Goal: Information Seeking & Learning: Learn about a topic

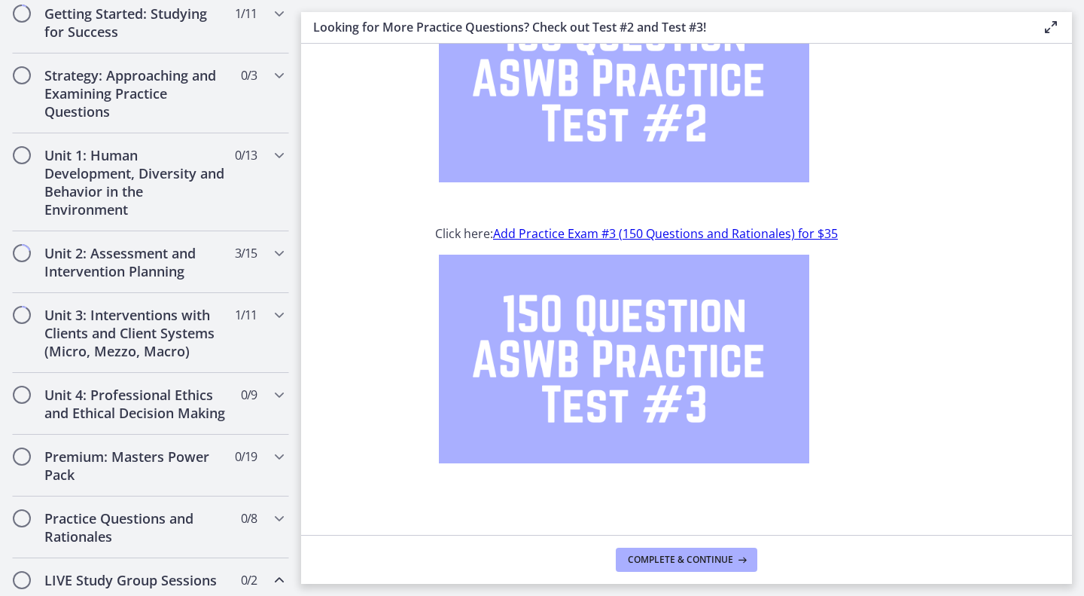
scroll to position [339, 0]
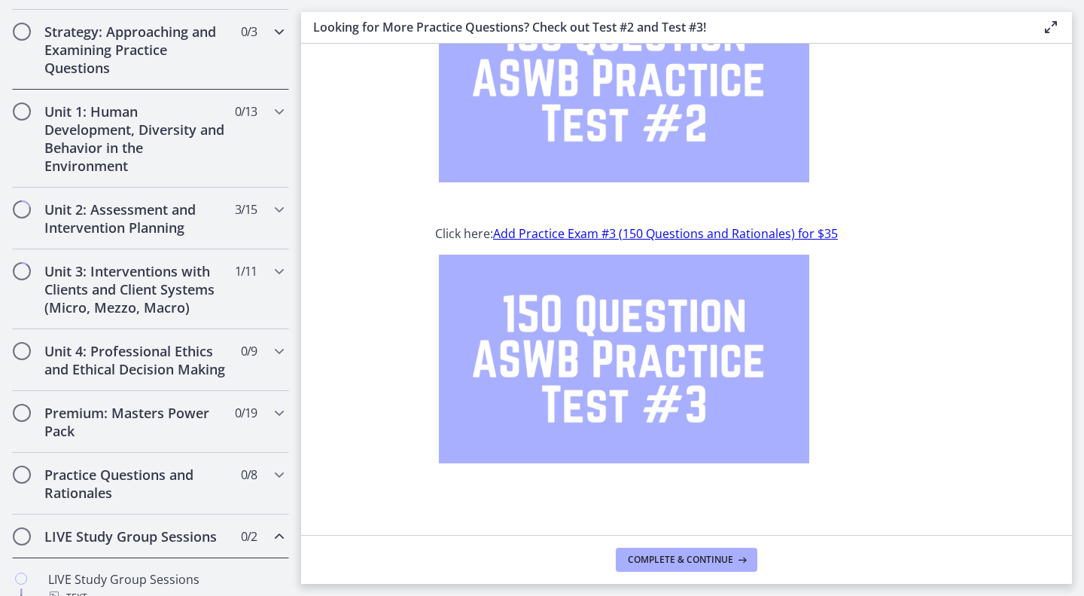
click at [177, 41] on h2 "Strategy: Approaching and Examining Practice Questions" at bounding box center [136, 50] width 184 height 54
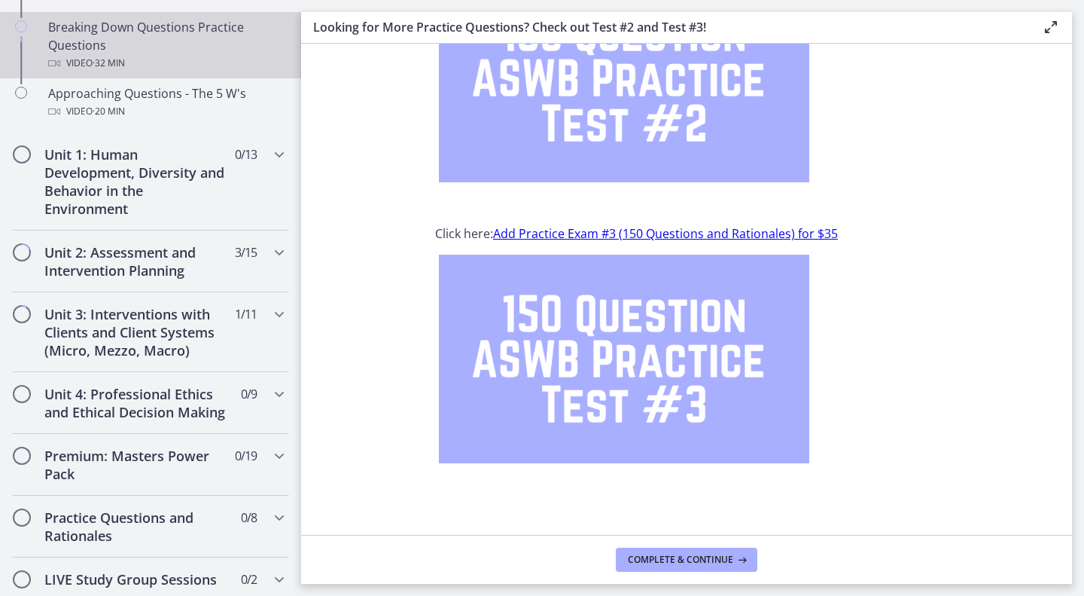
scroll to position [511, 0]
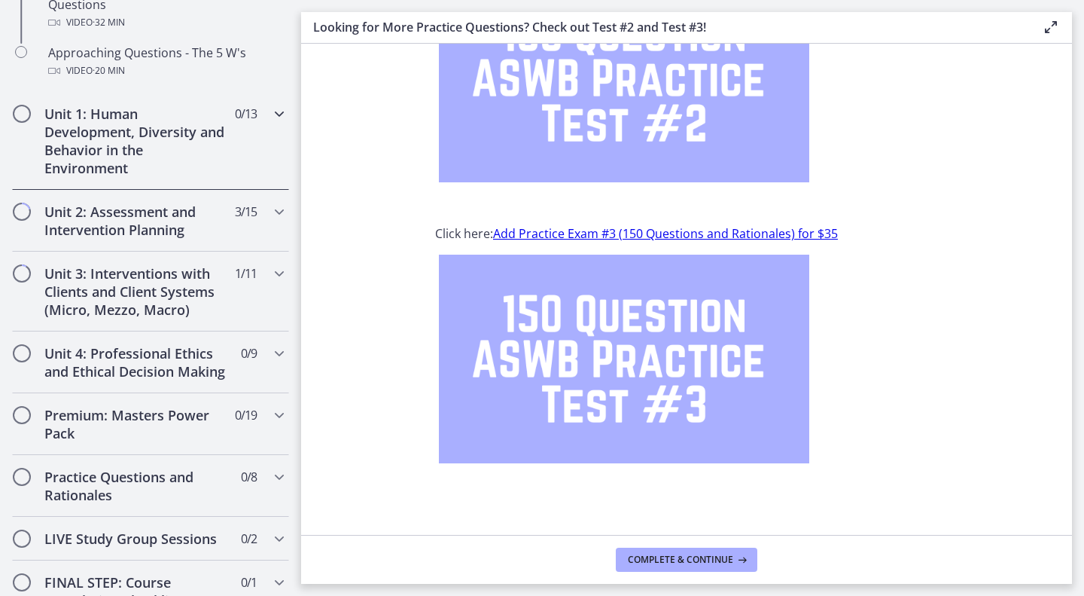
click at [150, 164] on h2 "Unit 1: Human Development, Diversity and Behavior in the Environment" at bounding box center [136, 141] width 184 height 72
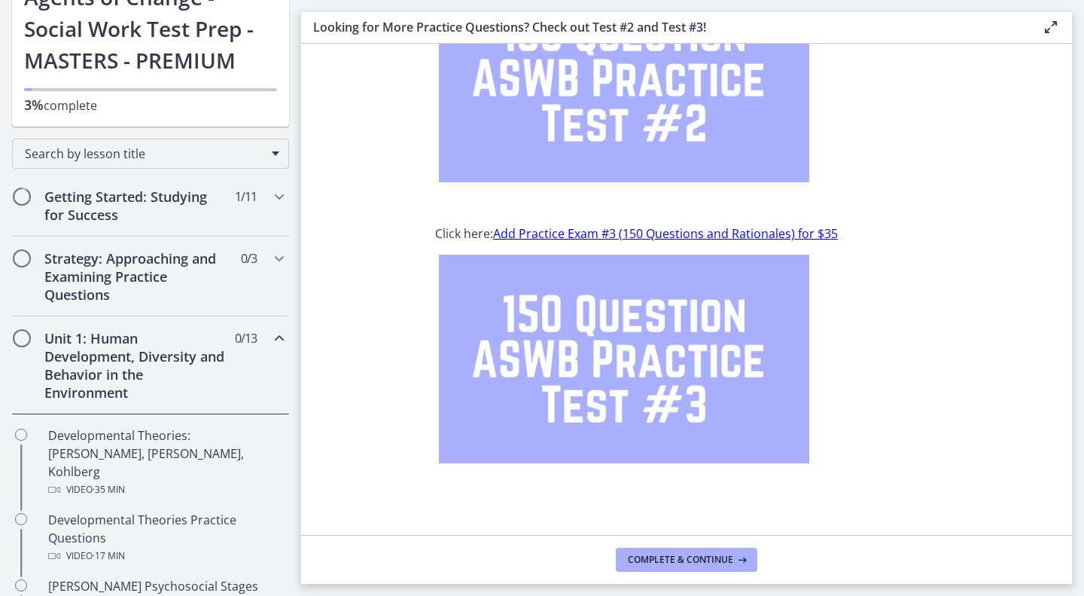
scroll to position [142, 0]
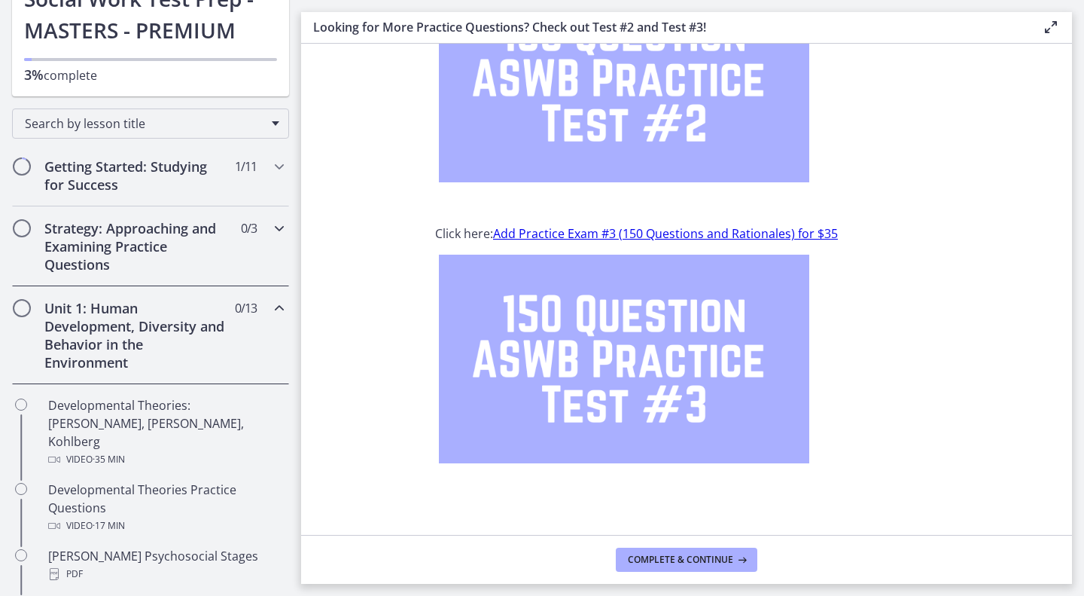
click at [117, 233] on h2 "Strategy: Approaching and Examining Practice Questions" at bounding box center [136, 246] width 184 height 54
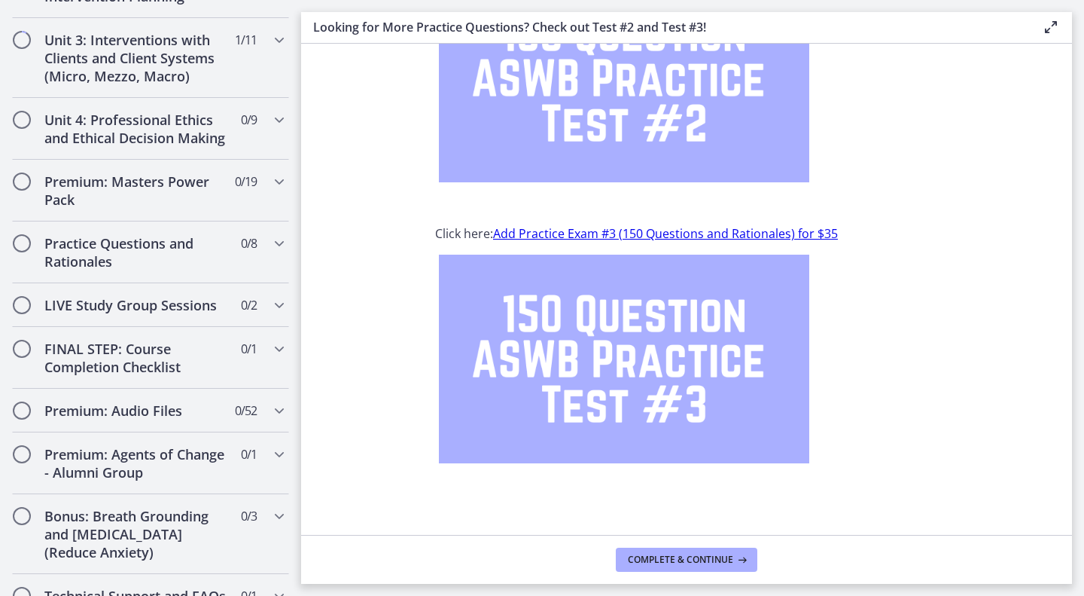
scroll to position [737, 0]
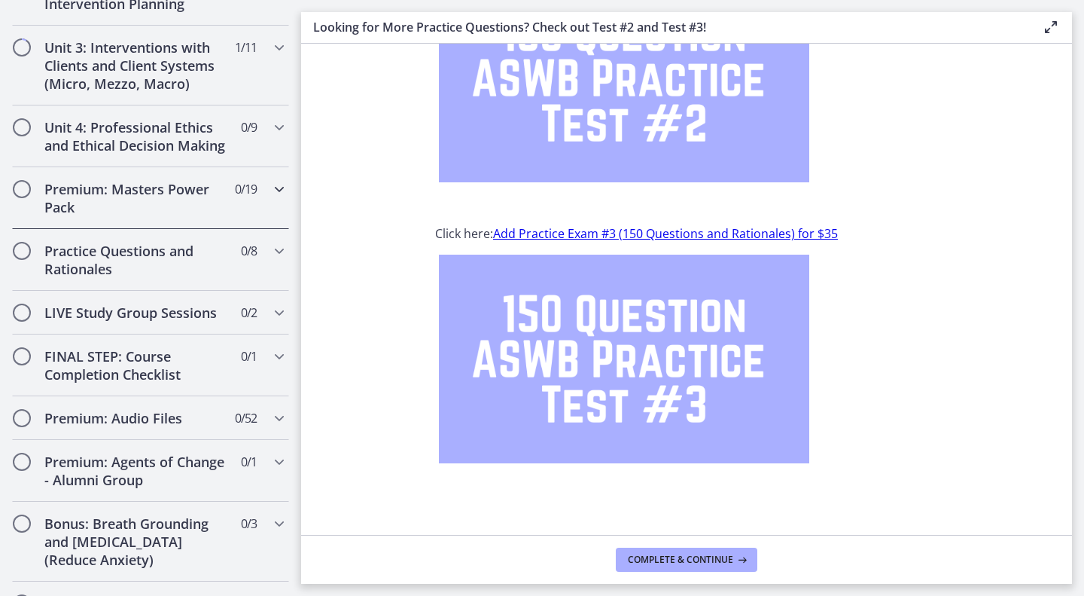
click at [189, 229] on div "Premium: Masters Power Pack 0 / 19 Completed" at bounding box center [150, 198] width 277 height 62
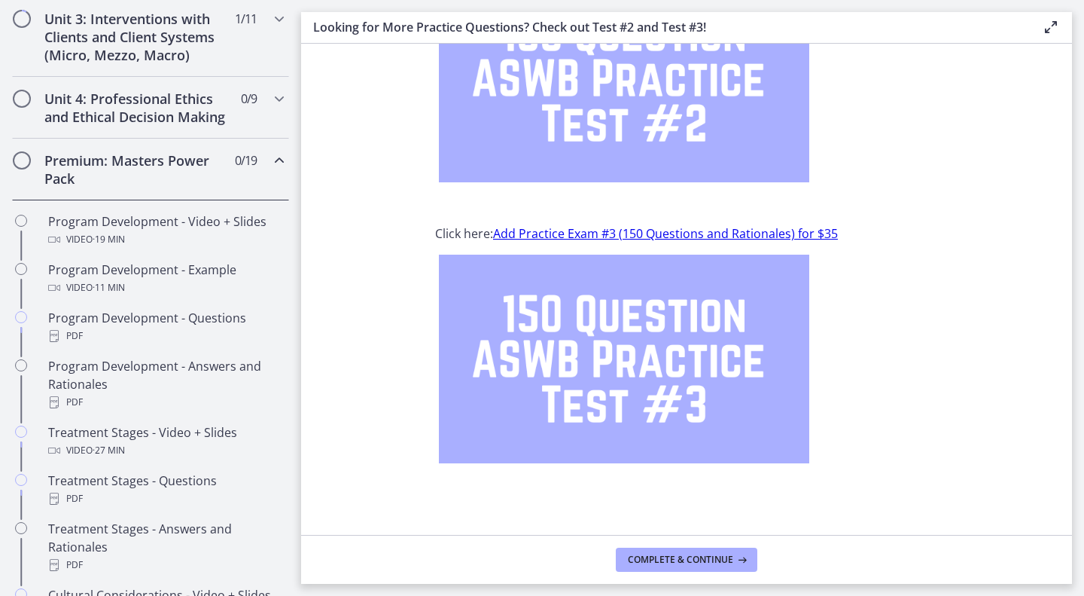
scroll to position [660, 0]
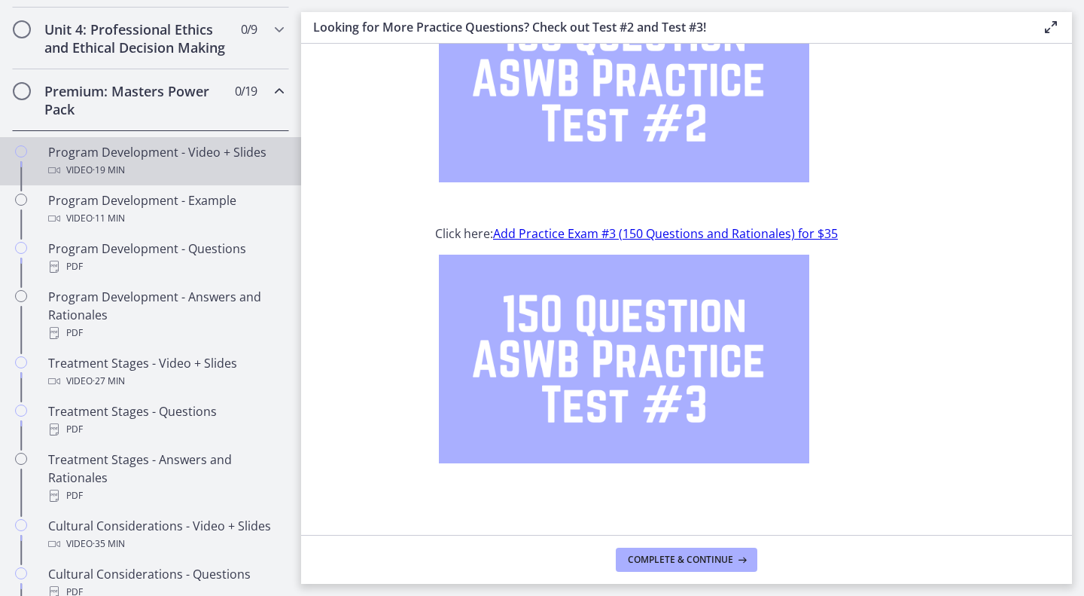
click at [156, 179] on div "Video · 19 min" at bounding box center [165, 170] width 235 height 18
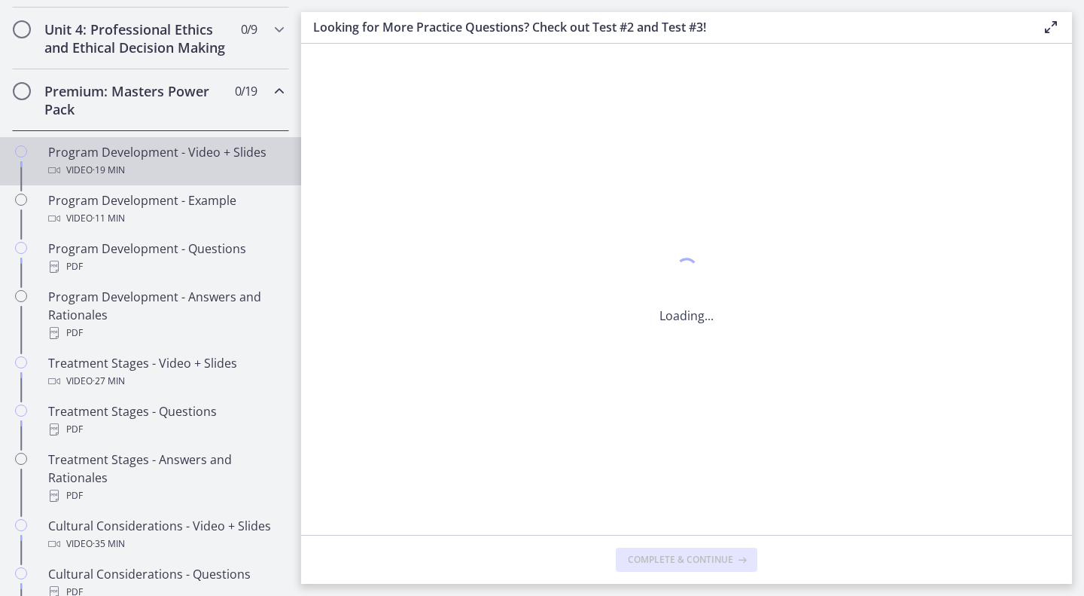
scroll to position [0, 0]
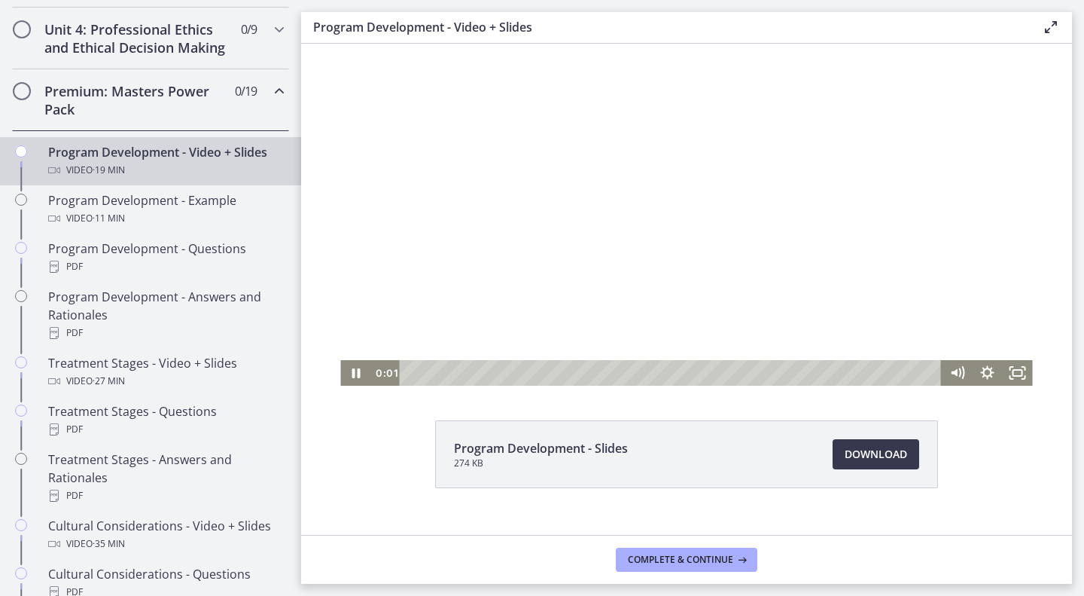
scroll to position [42, 0]
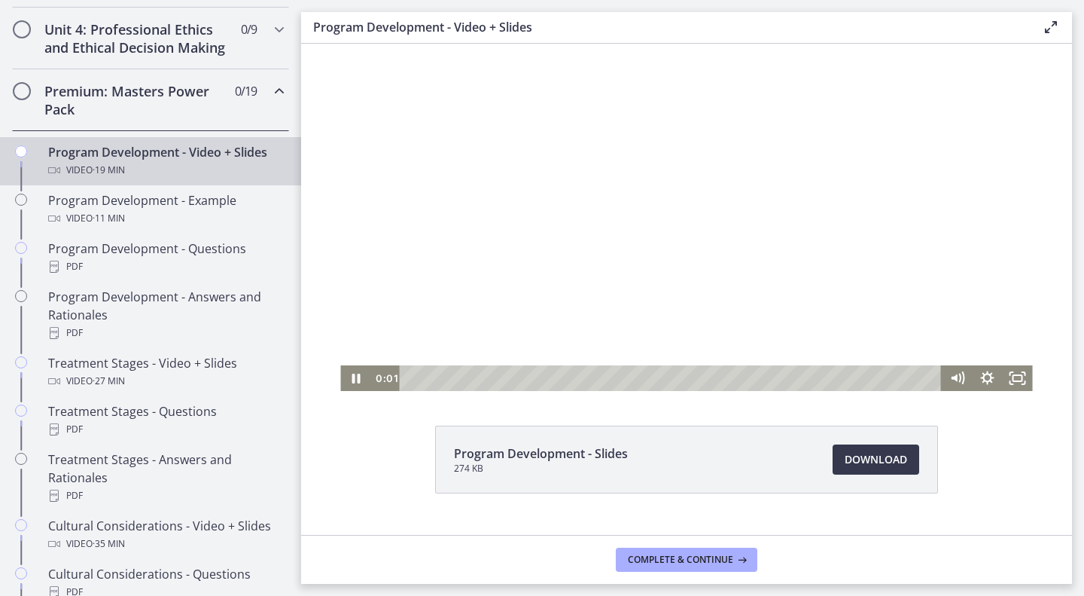
click at [654, 181] on div at bounding box center [686, 196] width 692 height 389
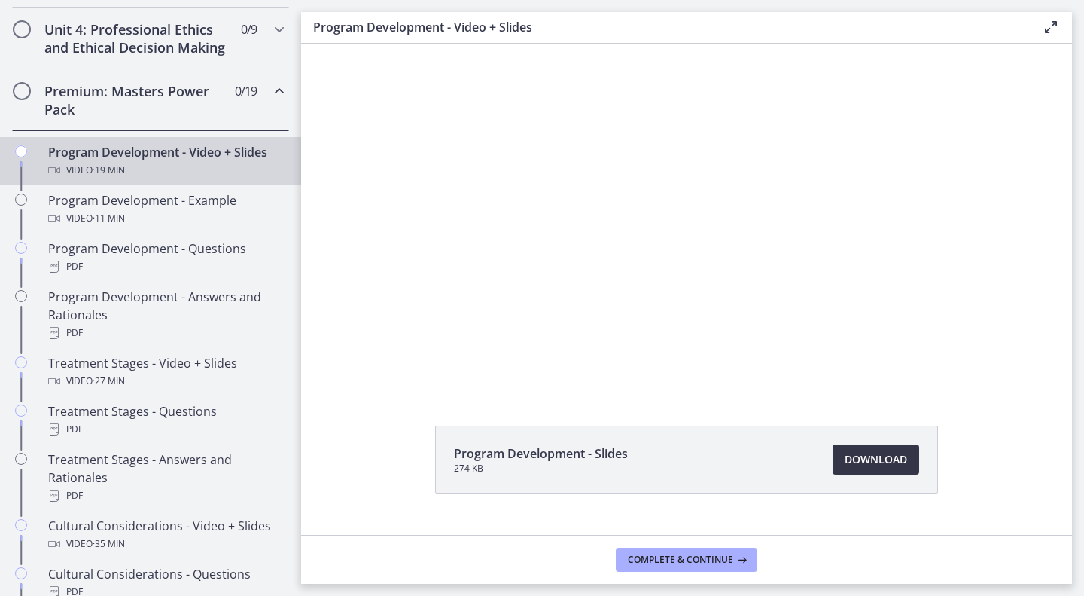
click at [870, 457] on span "Download Opens in a new window" at bounding box center [876, 459] width 62 height 18
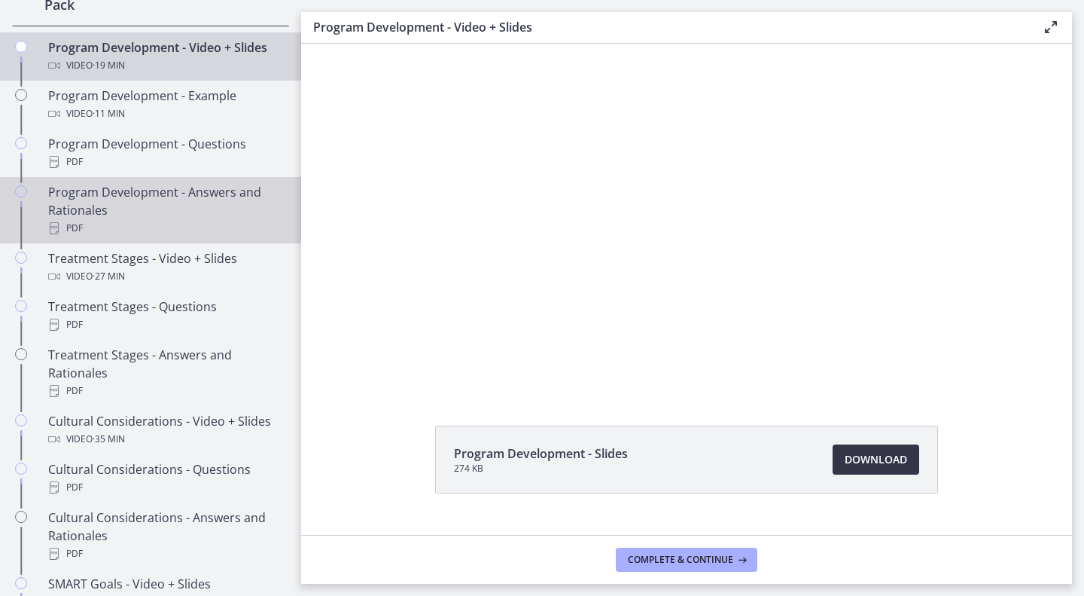
scroll to position [768, 0]
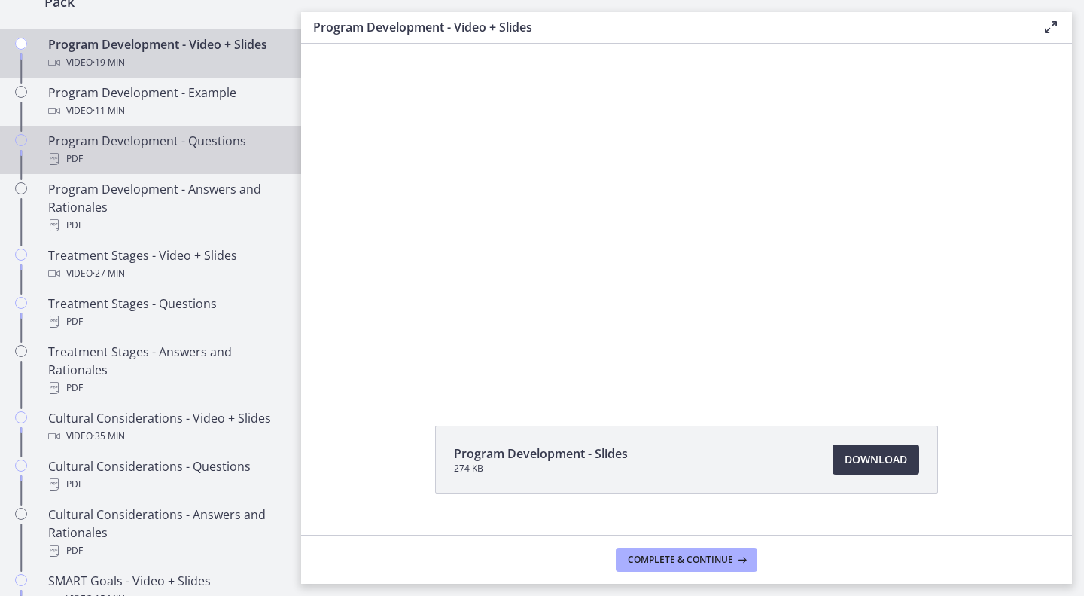
click at [133, 168] on div "PDF" at bounding box center [165, 159] width 235 height 18
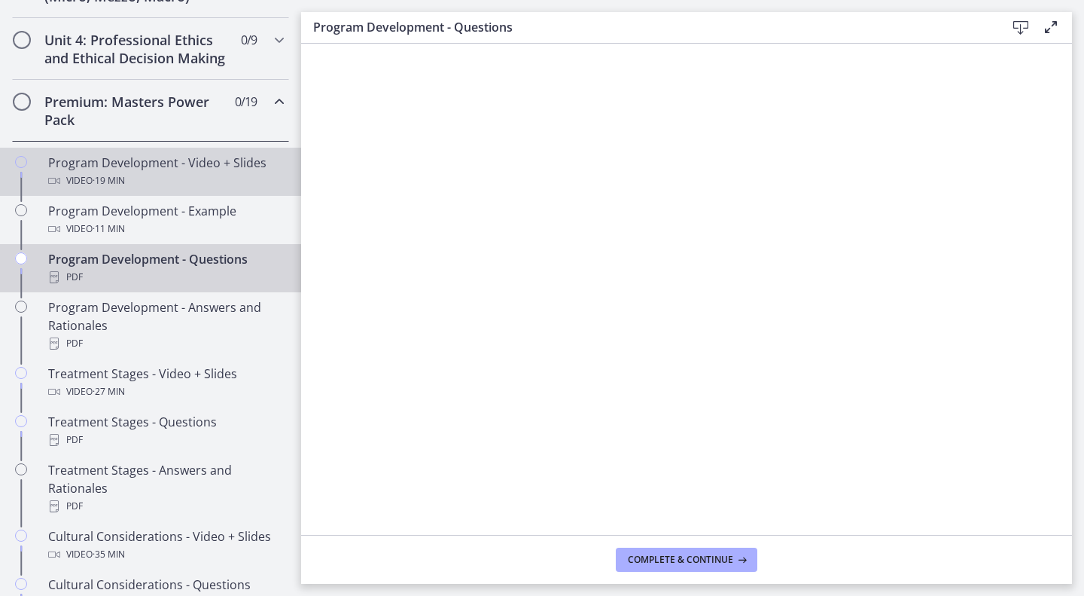
scroll to position [642, 0]
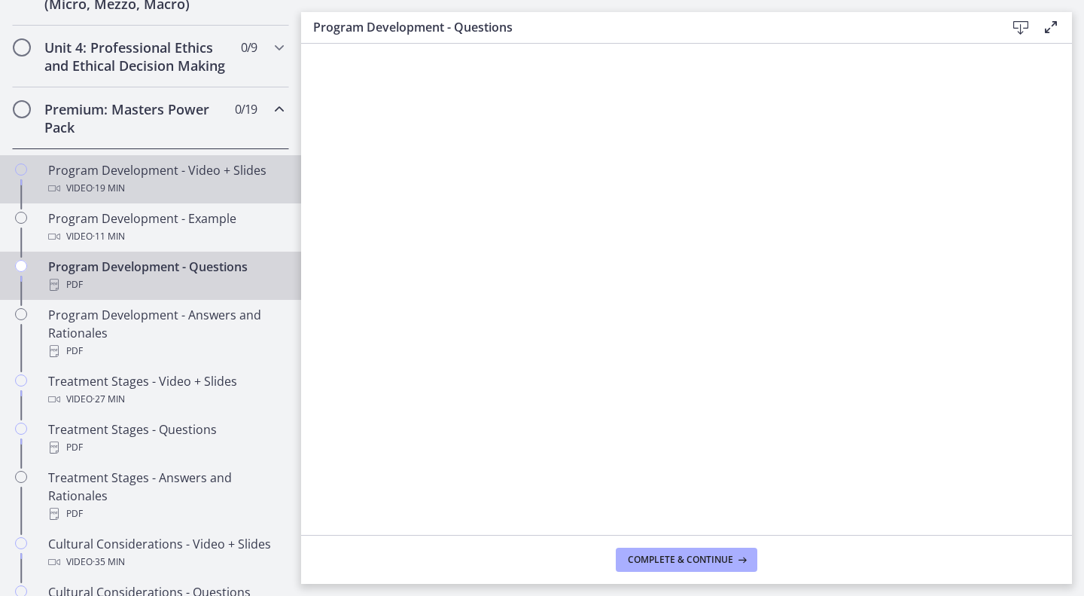
click at [88, 193] on div "Program Development - Video + Slides Video · 19 min" at bounding box center [165, 179] width 235 height 36
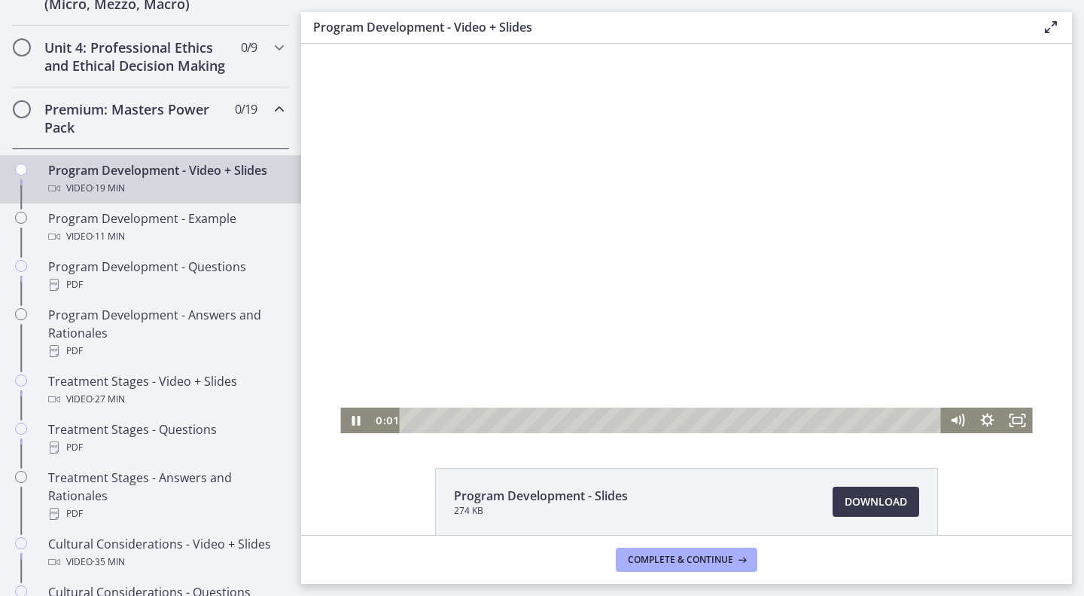
click at [617, 210] on div at bounding box center [686, 238] width 692 height 389
click at [1013, 417] on rect "Fullscreen" at bounding box center [1017, 420] width 9 height 6
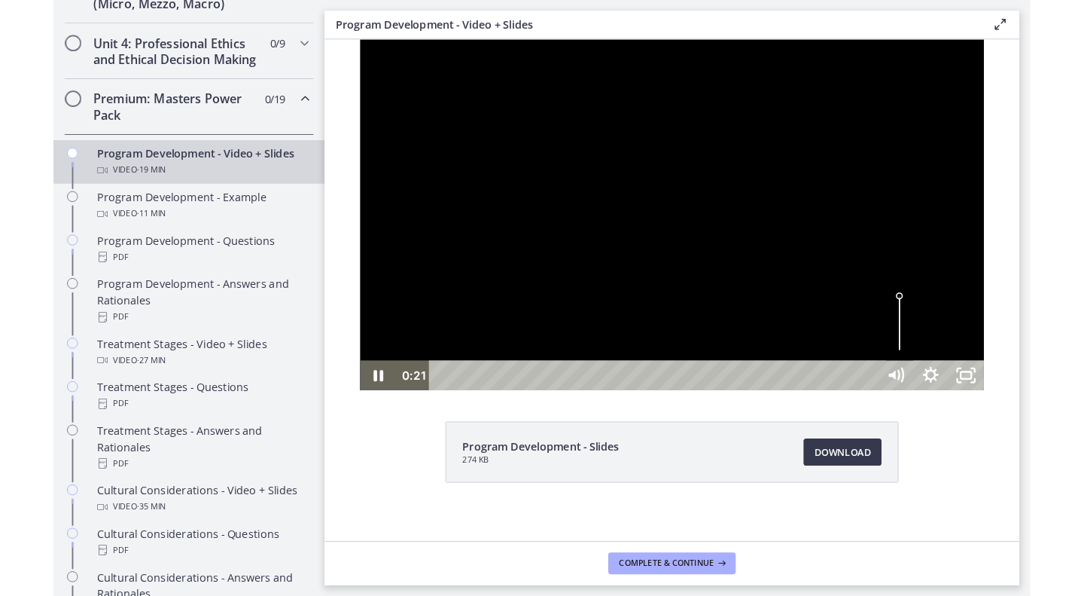
scroll to position [573, 0]
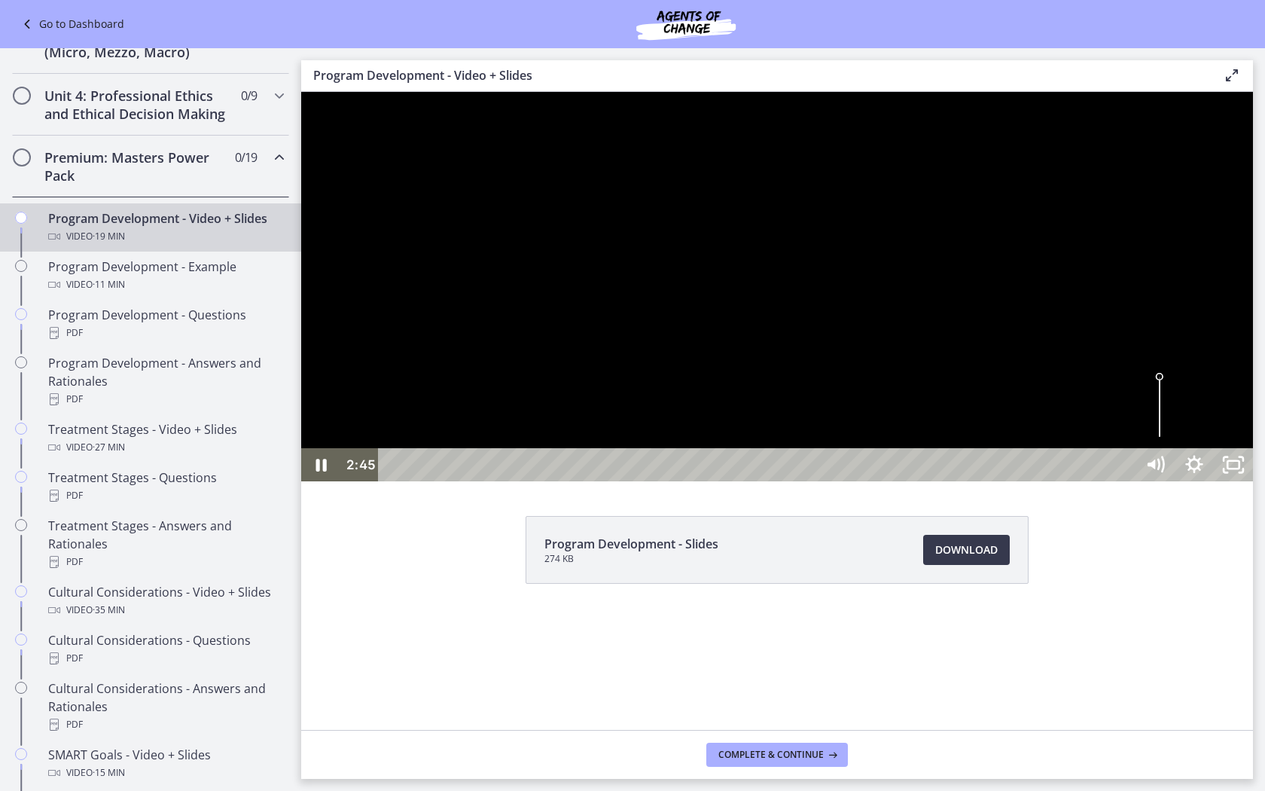
click at [836, 481] on div at bounding box center [777, 286] width 952 height 389
click at [739, 481] on div at bounding box center [777, 286] width 952 height 389
click at [681, 452] on div at bounding box center [777, 286] width 952 height 389
click at [766, 469] on div at bounding box center [777, 286] width 952 height 389
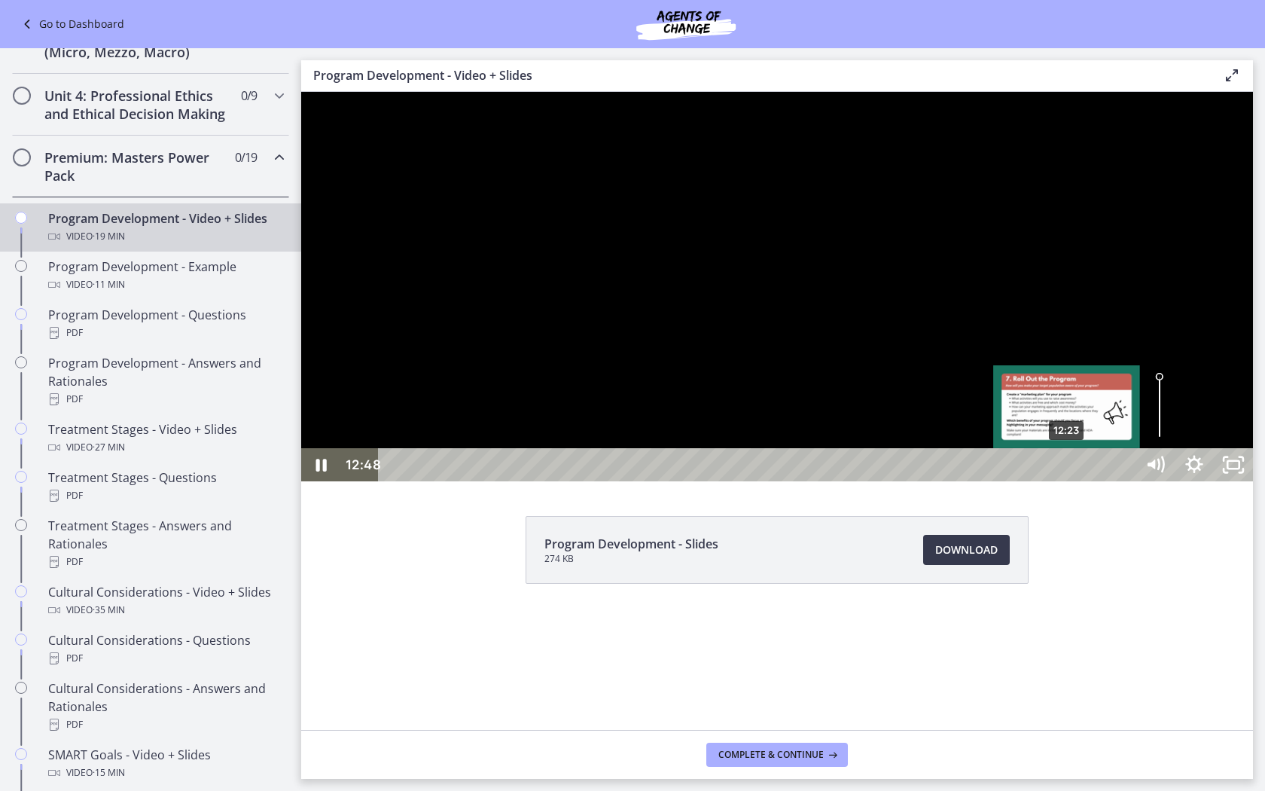
click at [1068, 481] on div "12:23" at bounding box center [758, 464] width 733 height 33
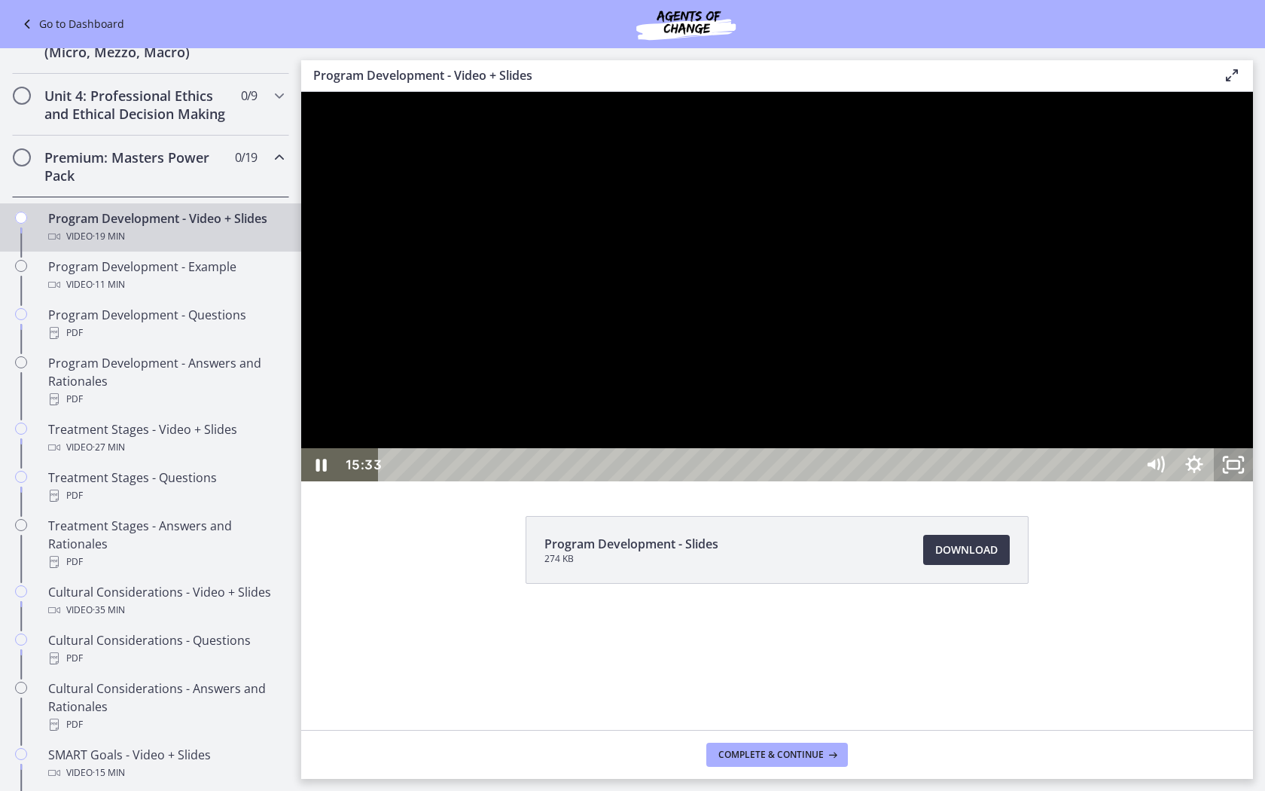
click at [1083, 468] on rect "Unfullscreen" at bounding box center [1233, 465] width 12 height 8
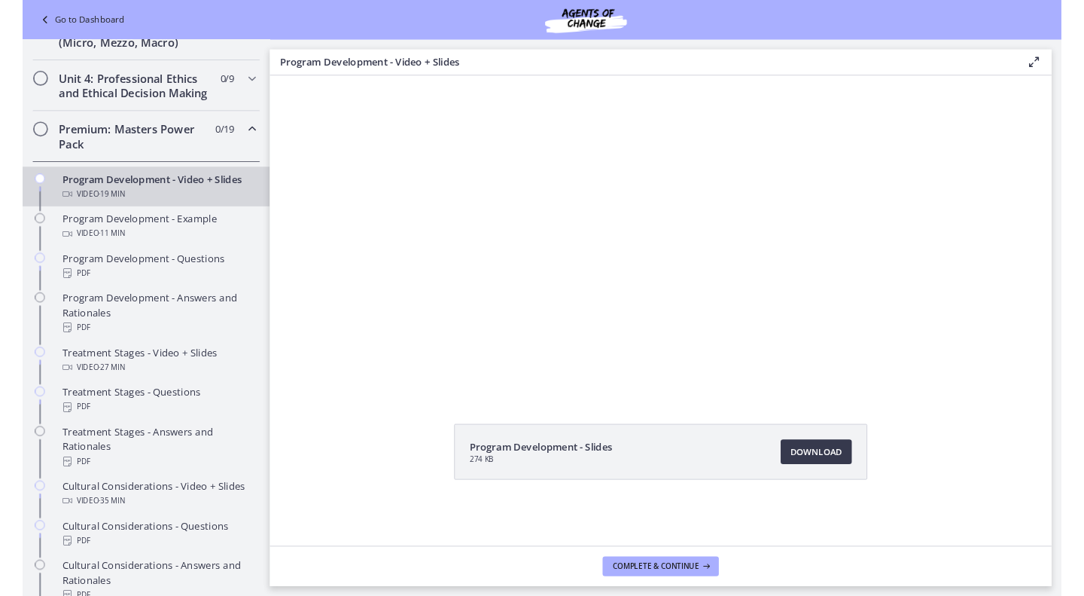
scroll to position [642, 0]
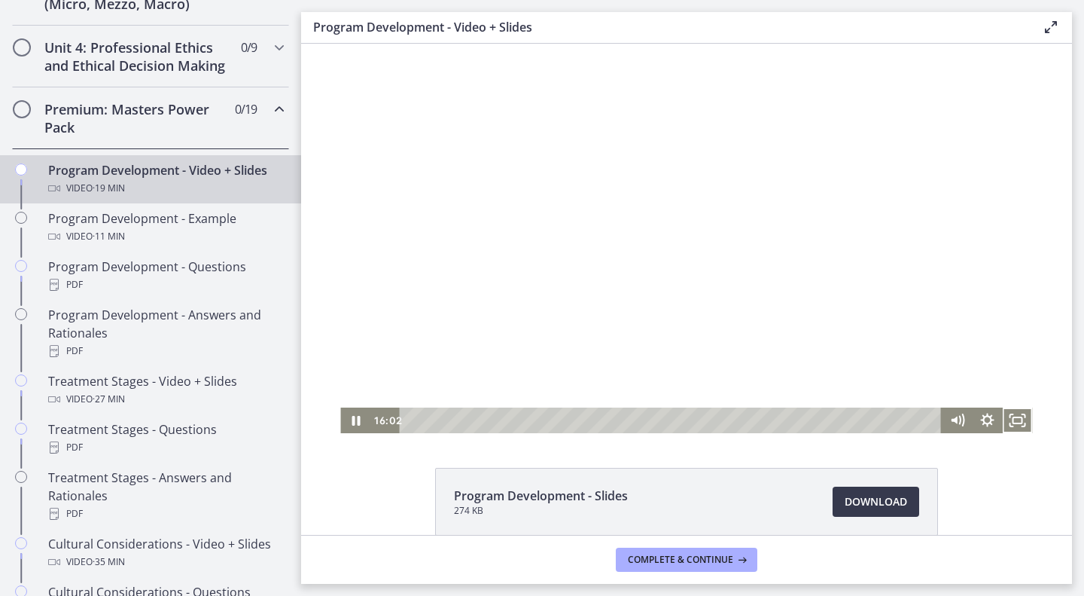
click at [627, 235] on div at bounding box center [686, 238] width 692 height 389
click at [608, 255] on div at bounding box center [686, 238] width 692 height 389
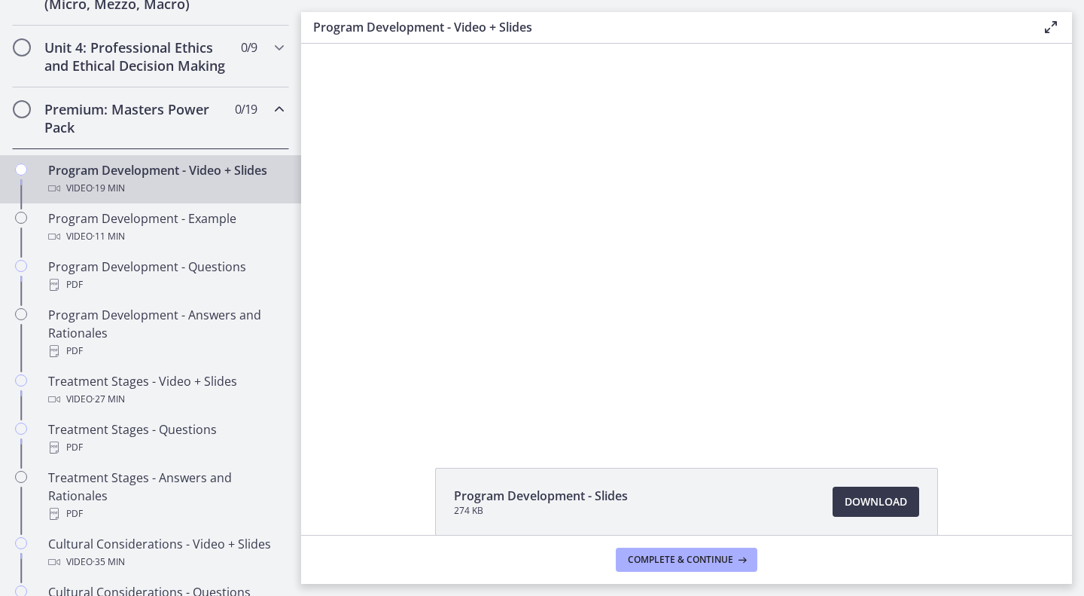
click at [608, 255] on div at bounding box center [686, 238] width 692 height 389
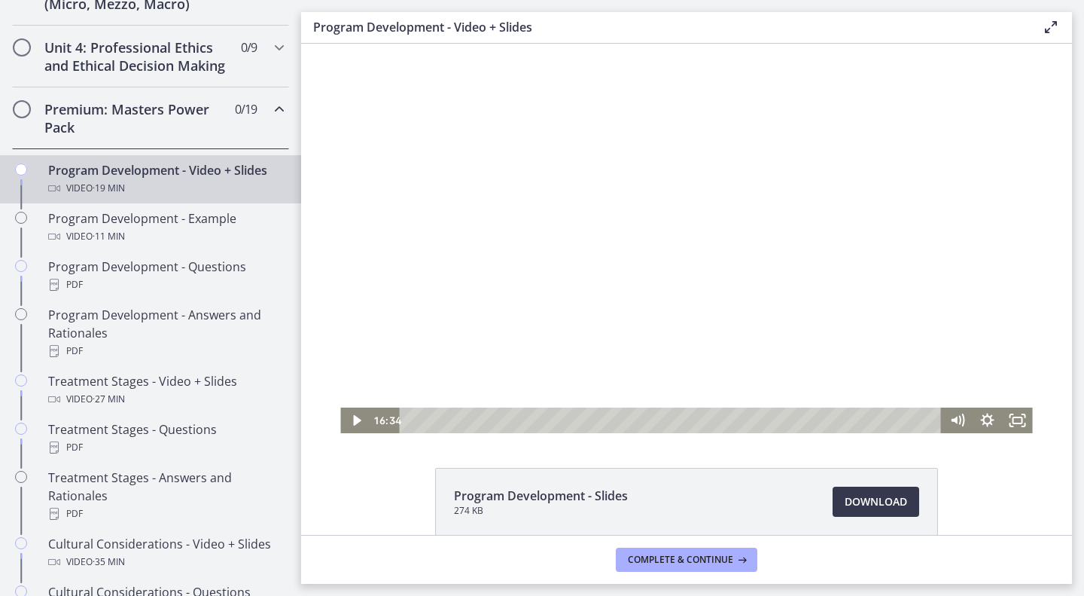
click at [608, 255] on div at bounding box center [686, 238] width 692 height 389
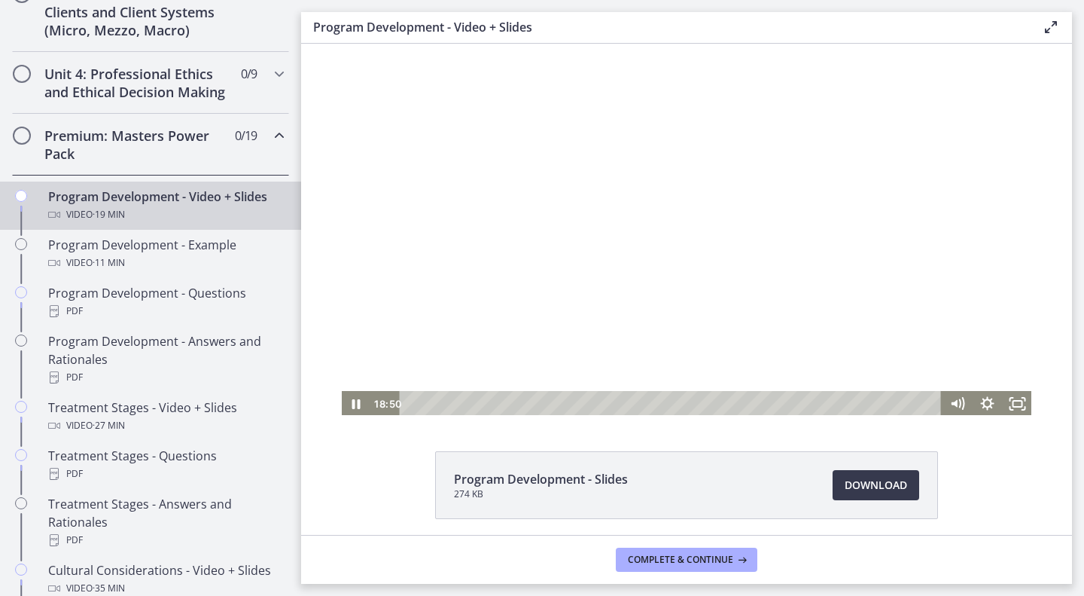
scroll to position [0, 0]
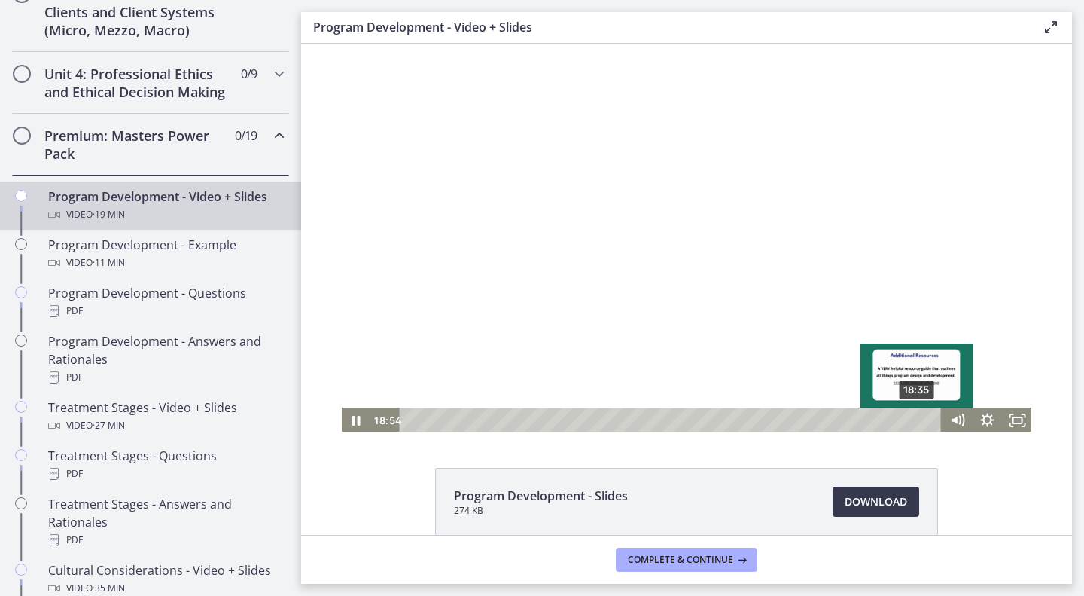
click at [913, 419] on div "18:35" at bounding box center [673, 420] width 524 height 26
click at [906, 419] on div "18:20" at bounding box center [673, 420] width 524 height 26
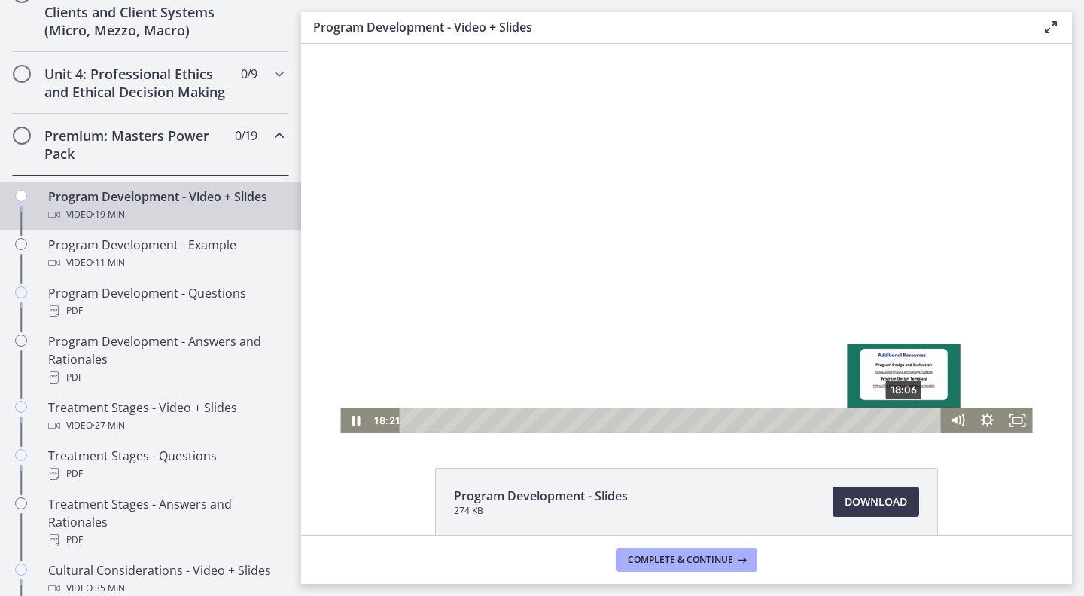
click at [900, 420] on div "18:06" at bounding box center [673, 420] width 524 height 26
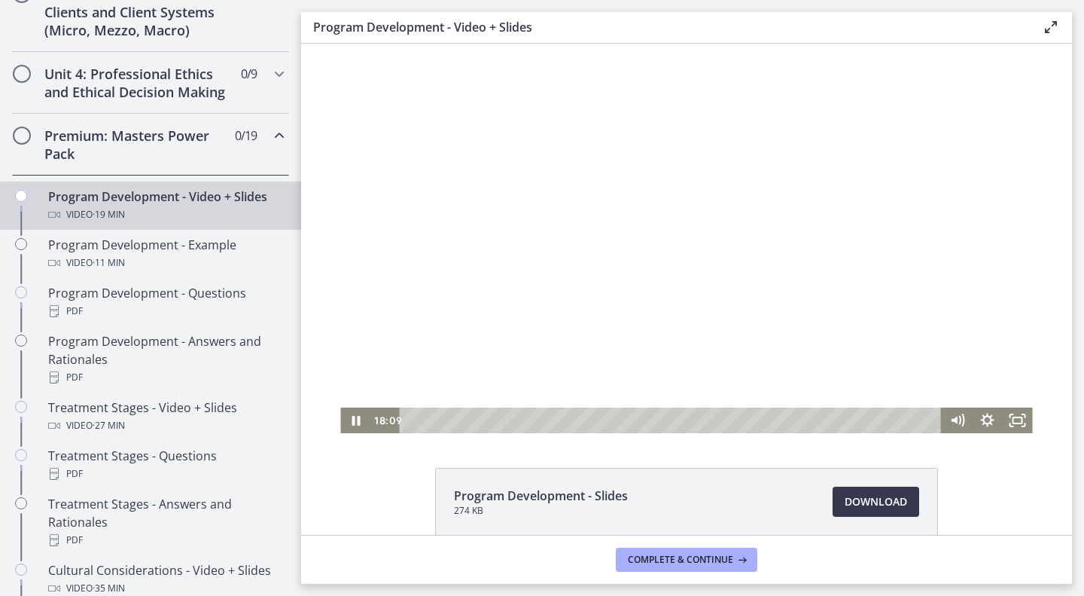
click at [861, 148] on div at bounding box center [686, 238] width 692 height 389
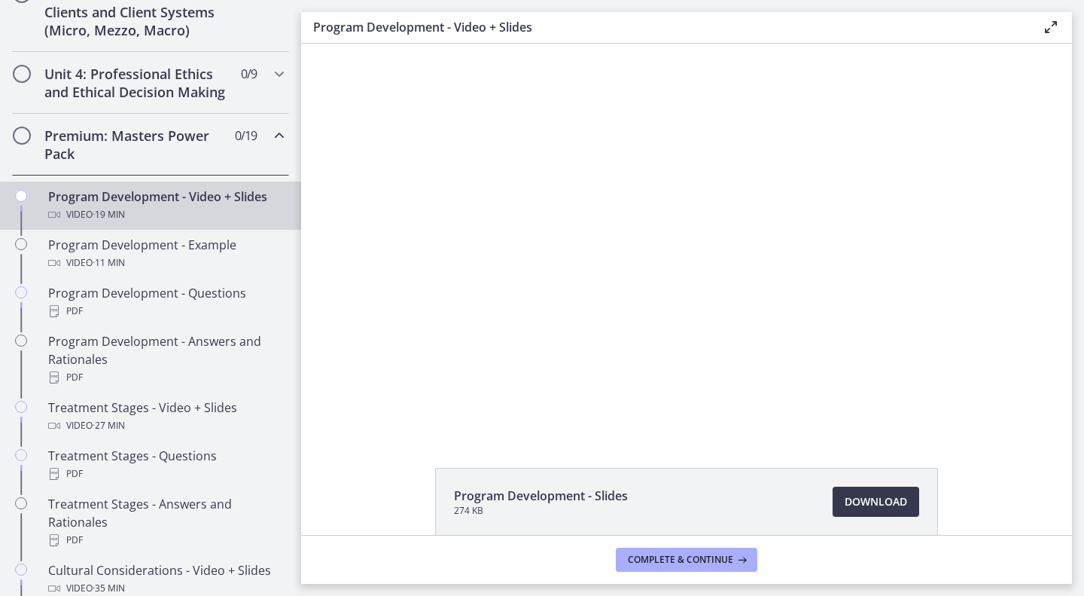
click at [864, 150] on div at bounding box center [686, 238] width 692 height 389
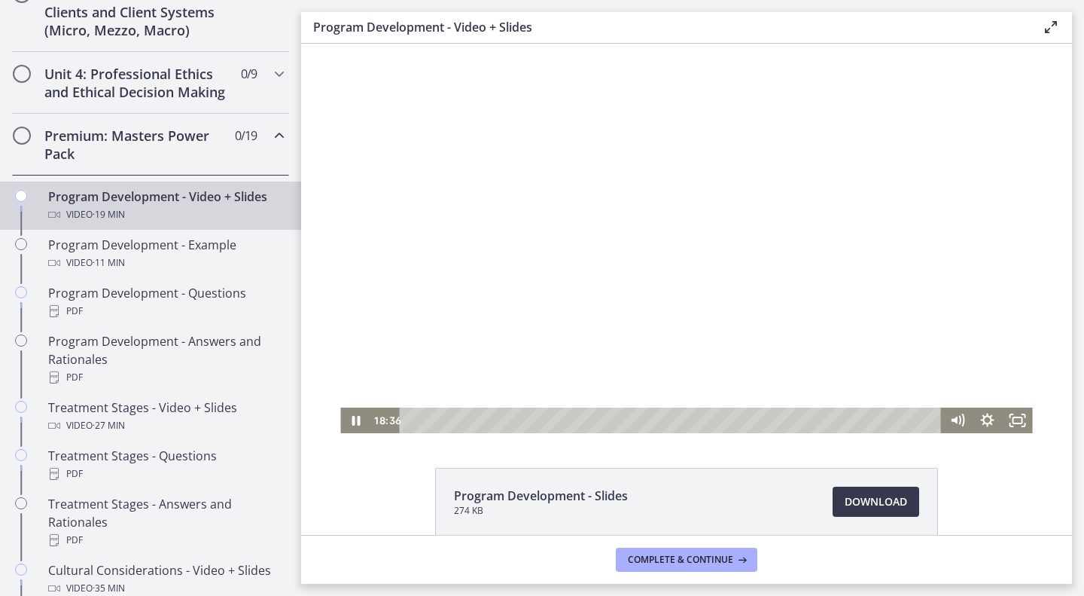
click at [513, 252] on div at bounding box center [686, 238] width 692 height 389
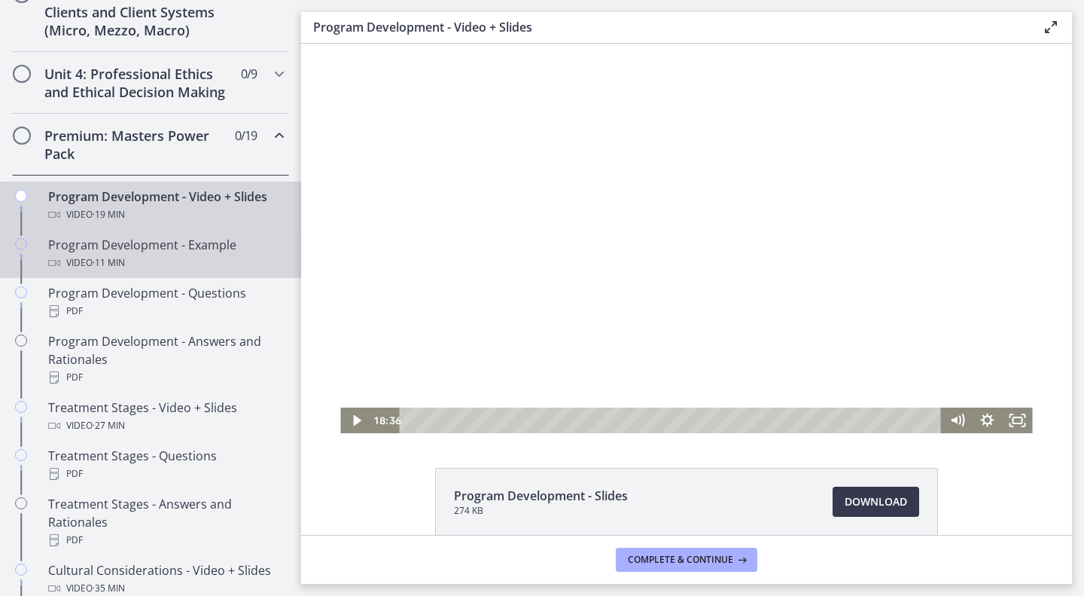
click at [145, 272] on div "Video · 11 min" at bounding box center [165, 263] width 235 height 18
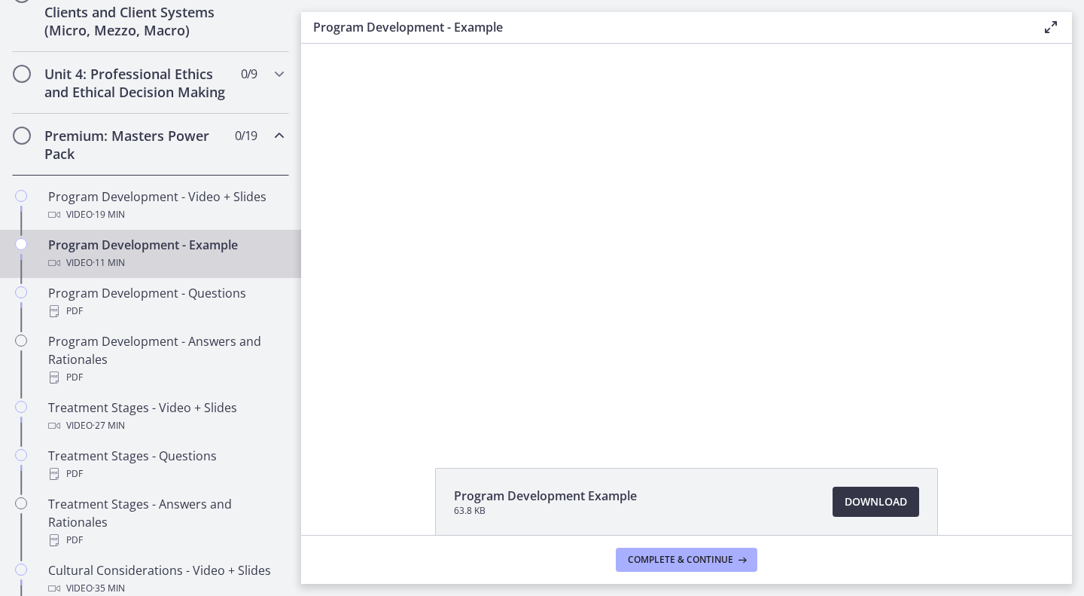
click at [875, 496] on span "Download Opens in a new window" at bounding box center [876, 501] width 62 height 18
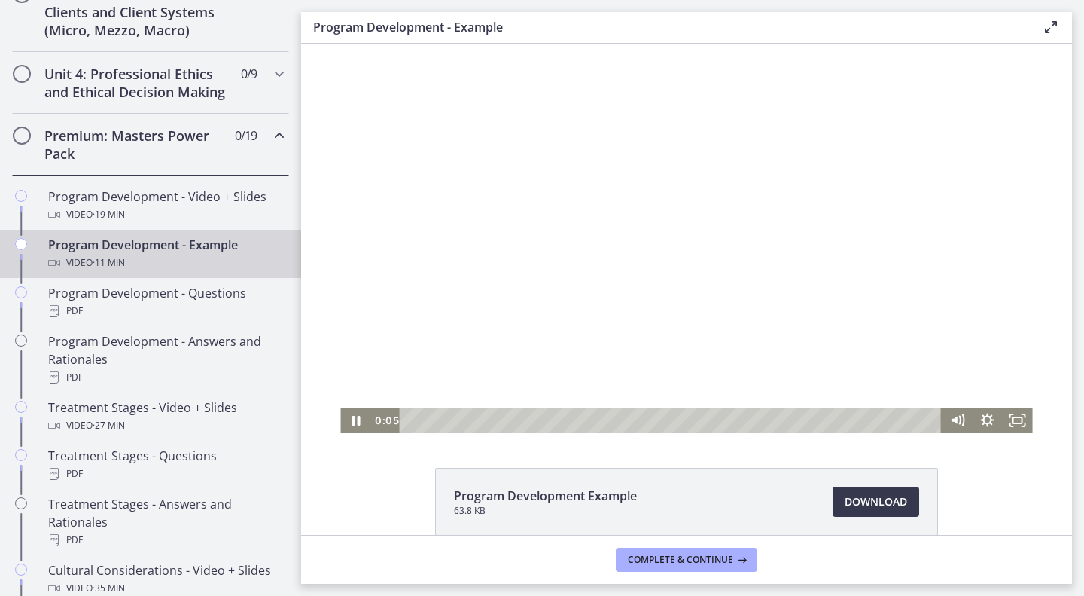
click at [494, 197] on div at bounding box center [686, 238] width 692 height 389
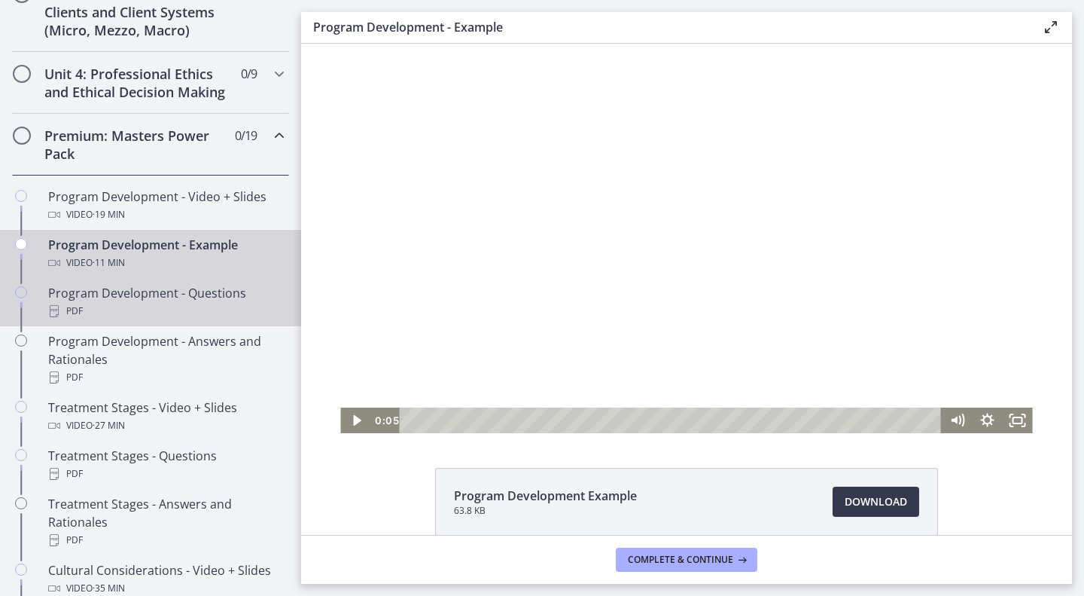
click at [160, 318] on div "Program Development - Questions PDF" at bounding box center [165, 302] width 235 height 36
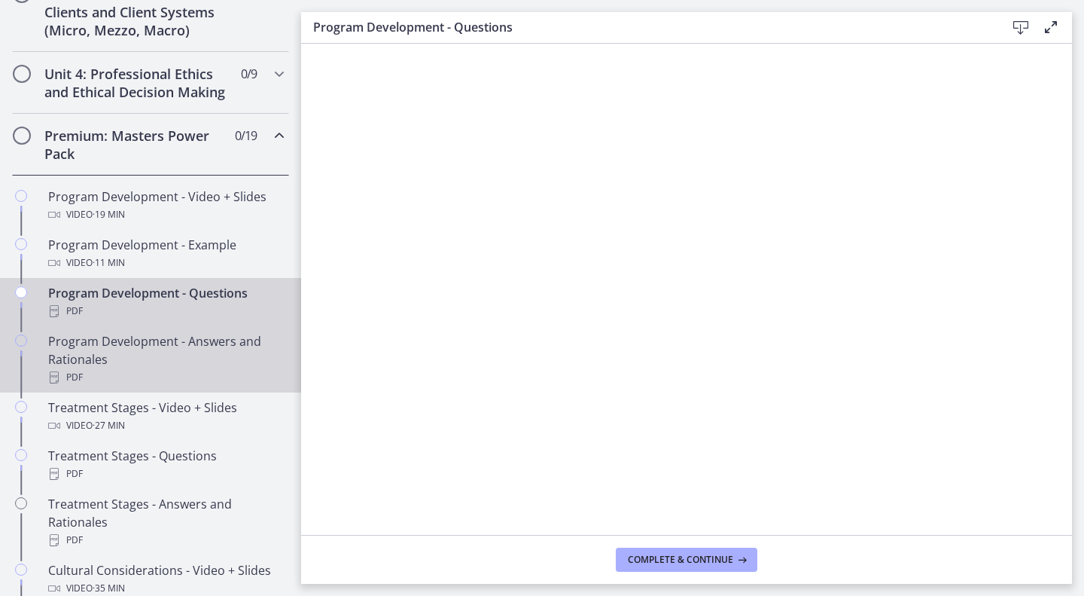
click at [213, 355] on div "Program Development - Answers and Rationales PDF" at bounding box center [165, 359] width 235 height 54
click at [193, 307] on div "Program Development - Questions PDF" at bounding box center [165, 302] width 235 height 36
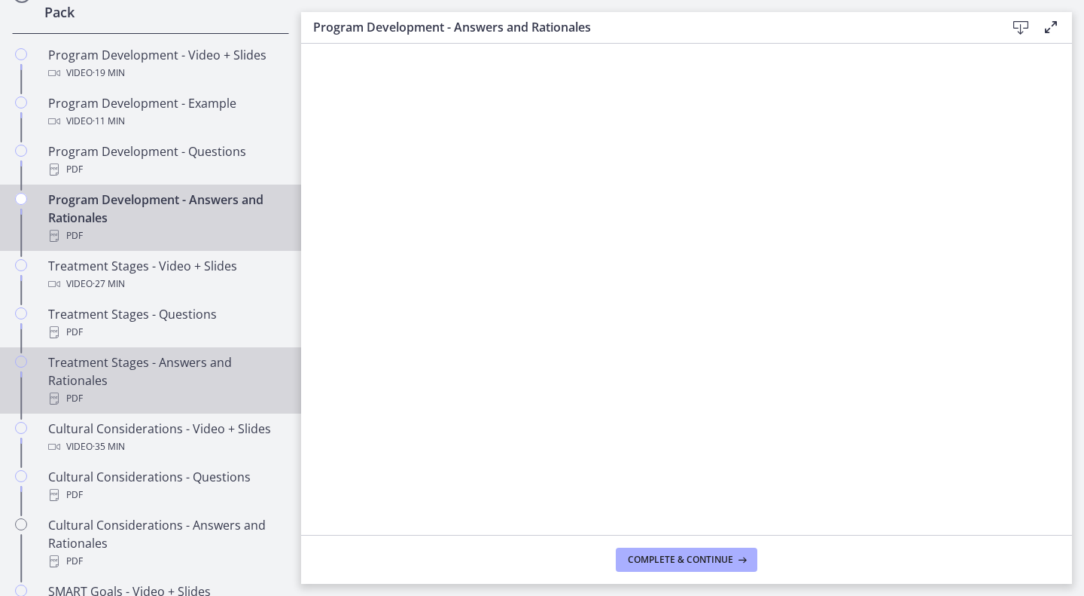
scroll to position [761, 0]
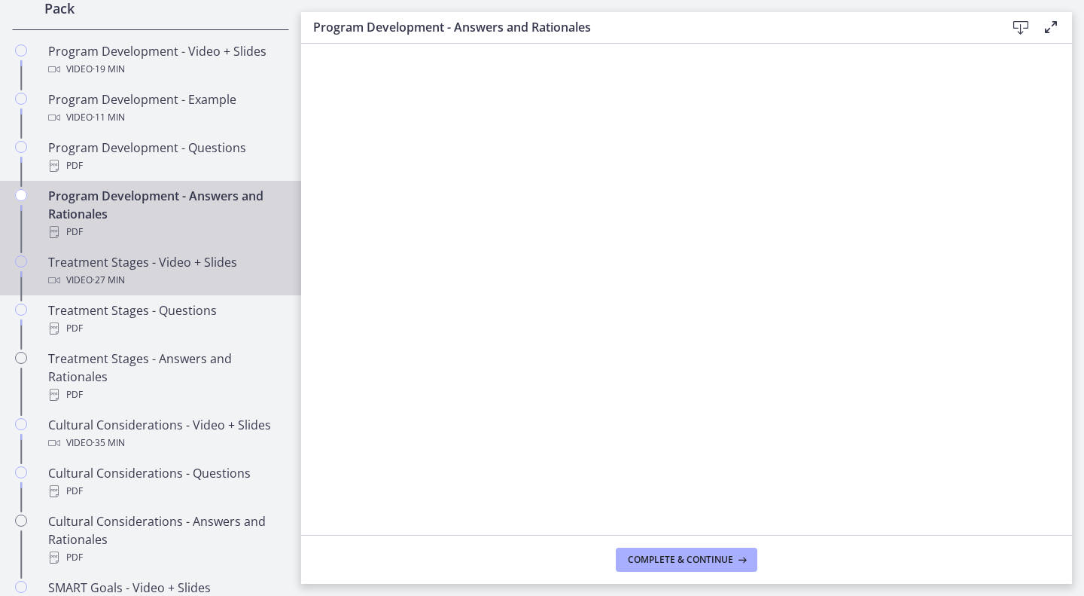
click at [166, 295] on link "Treatment Stages - Video + Slides Video · 27 min" at bounding box center [150, 271] width 301 height 48
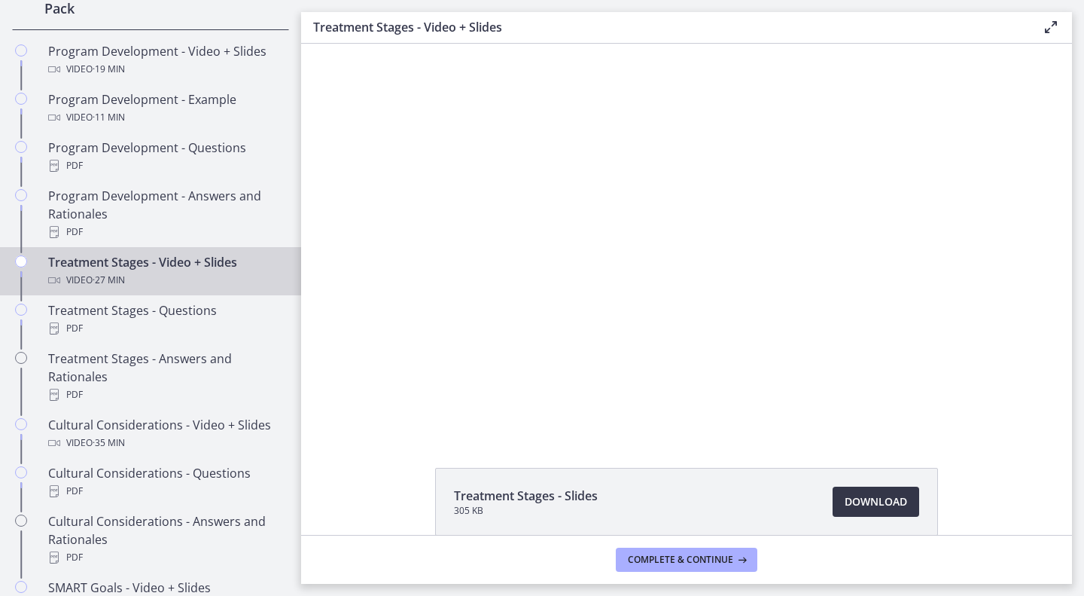
click at [865, 503] on span "Download Opens in a new window" at bounding box center [876, 501] width 62 height 18
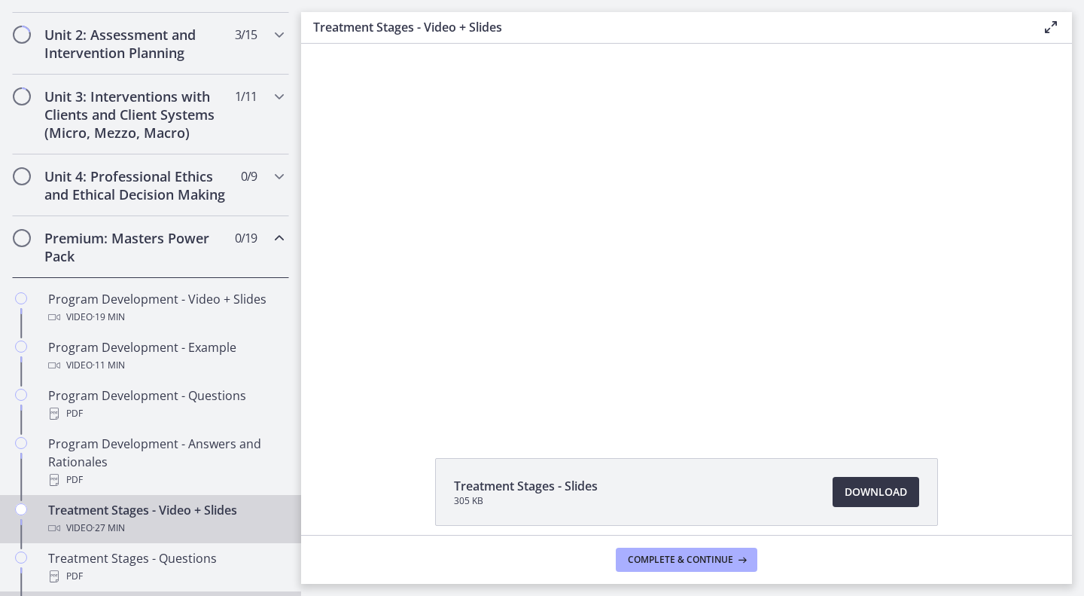
scroll to position [721, 0]
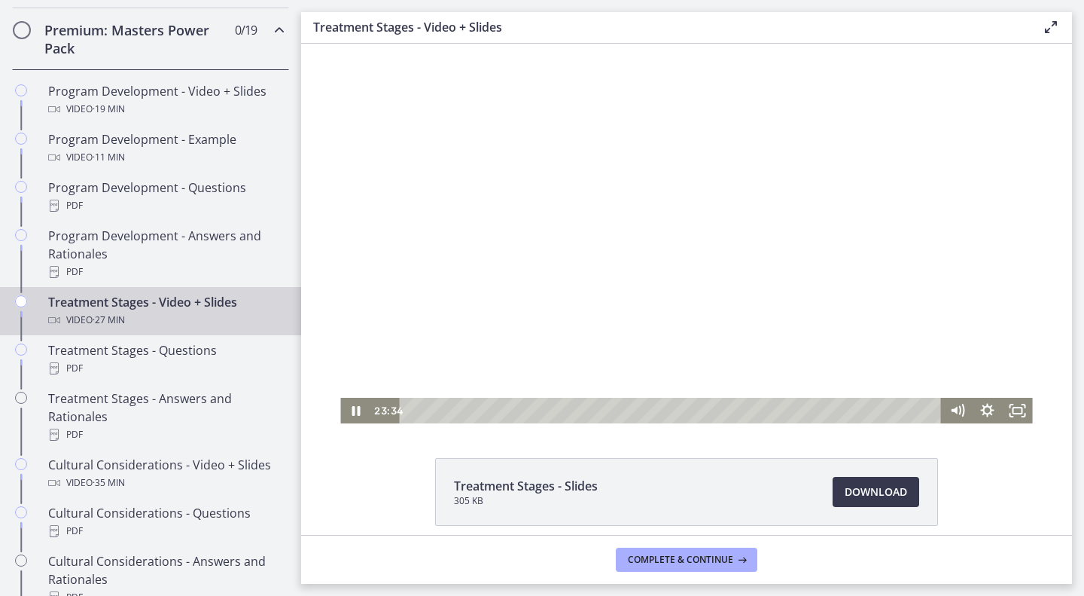
click at [515, 253] on div at bounding box center [686, 228] width 692 height 389
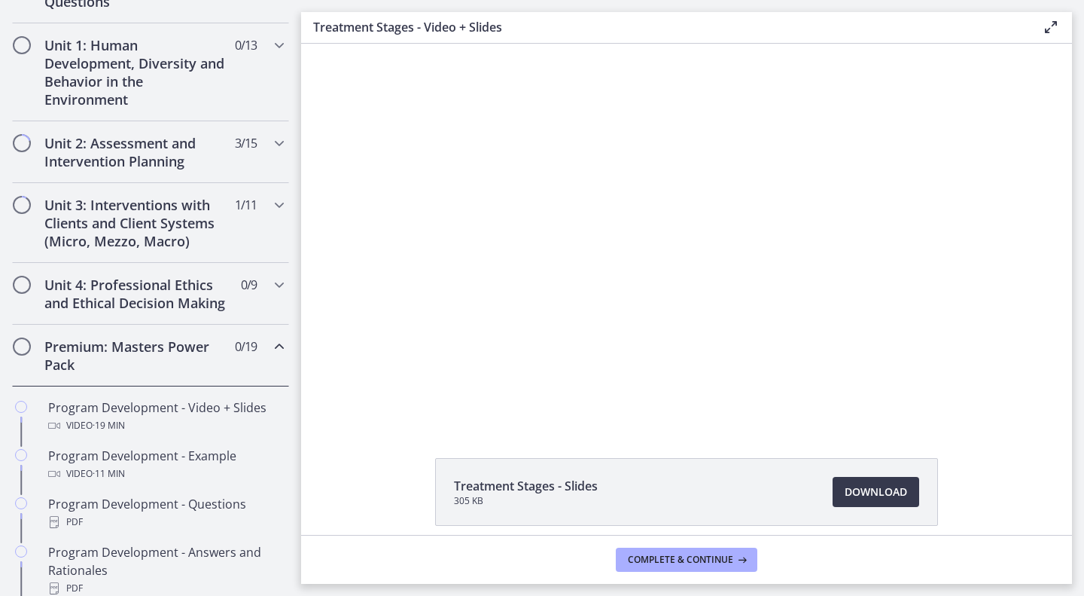
scroll to position [0, 0]
